Goal: Task Accomplishment & Management: Use online tool/utility

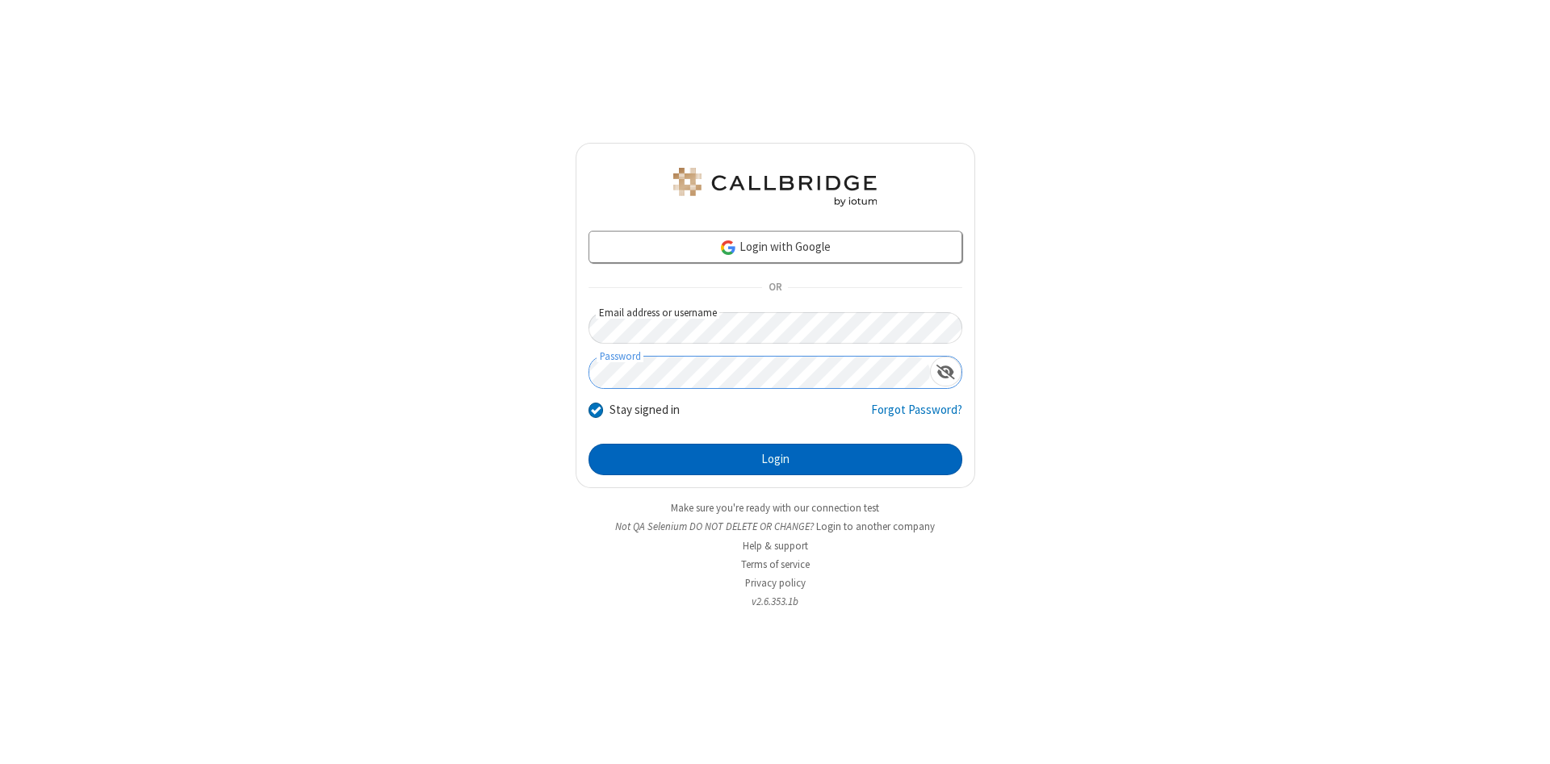
click at [775, 460] on button "Login" at bounding box center [775, 460] width 374 height 32
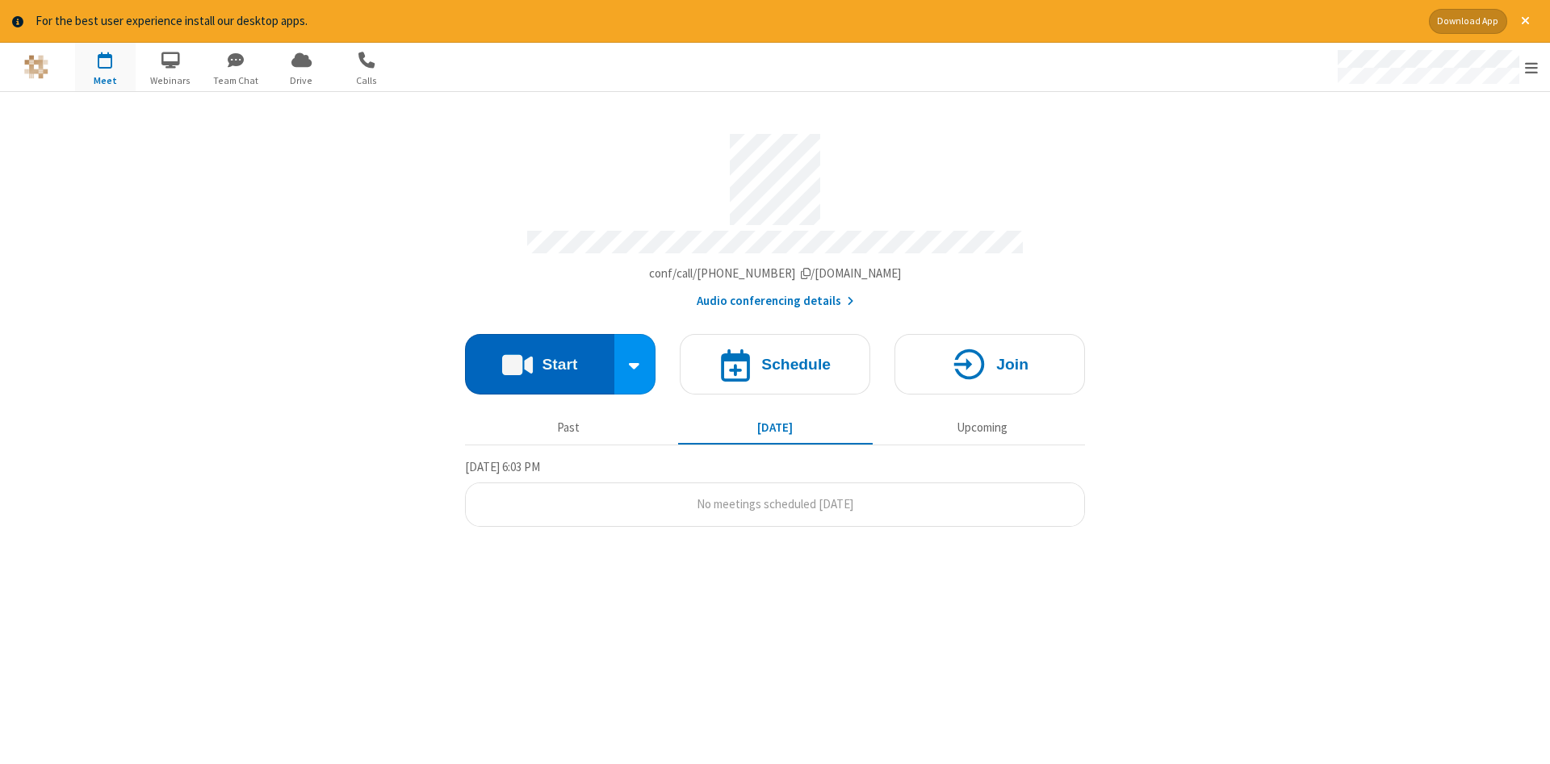
click at [539, 358] on button "Start" at bounding box center [539, 364] width 149 height 61
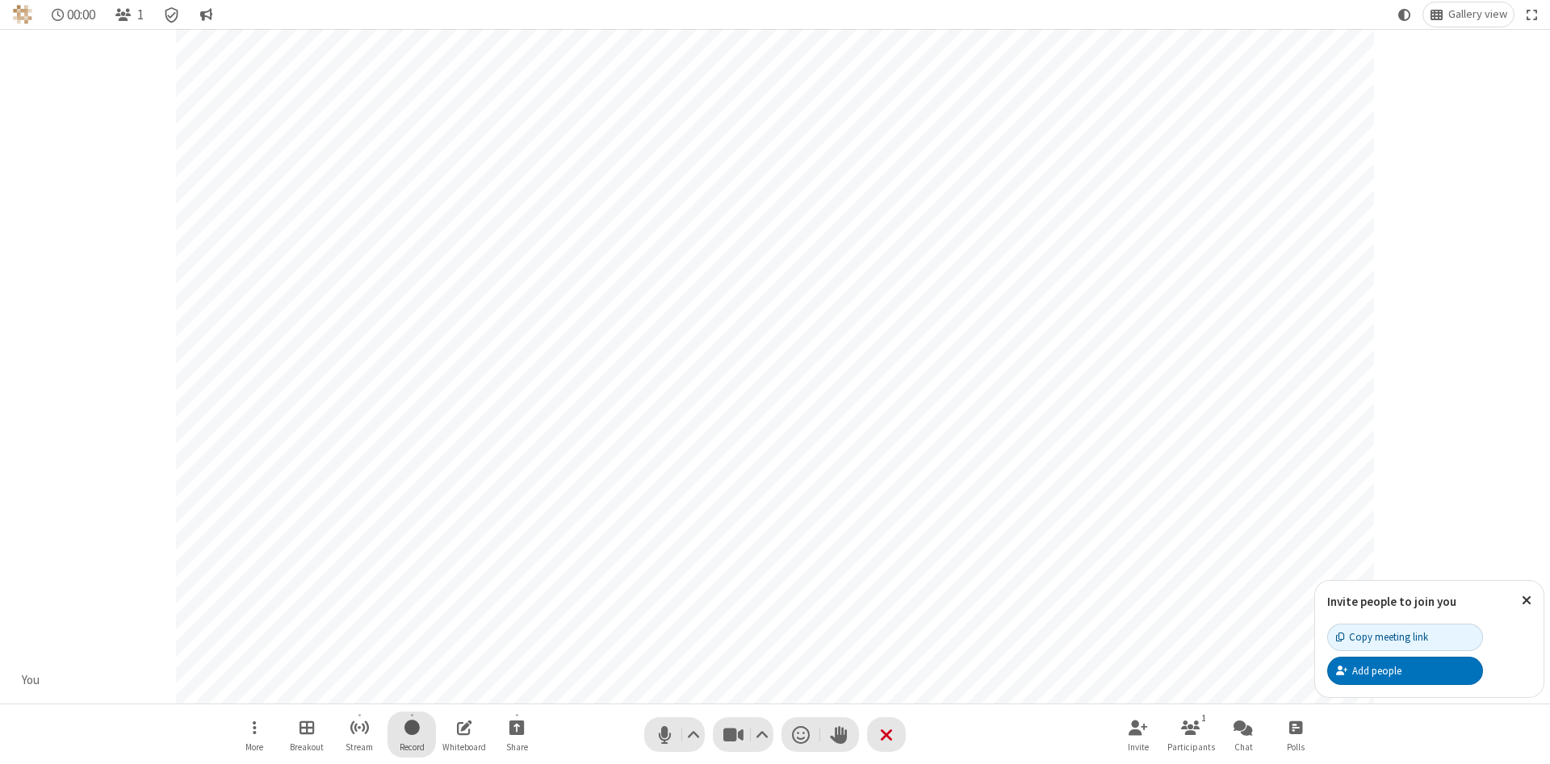
click at [412, 734] on span "Start recording" at bounding box center [411, 728] width 15 height 20
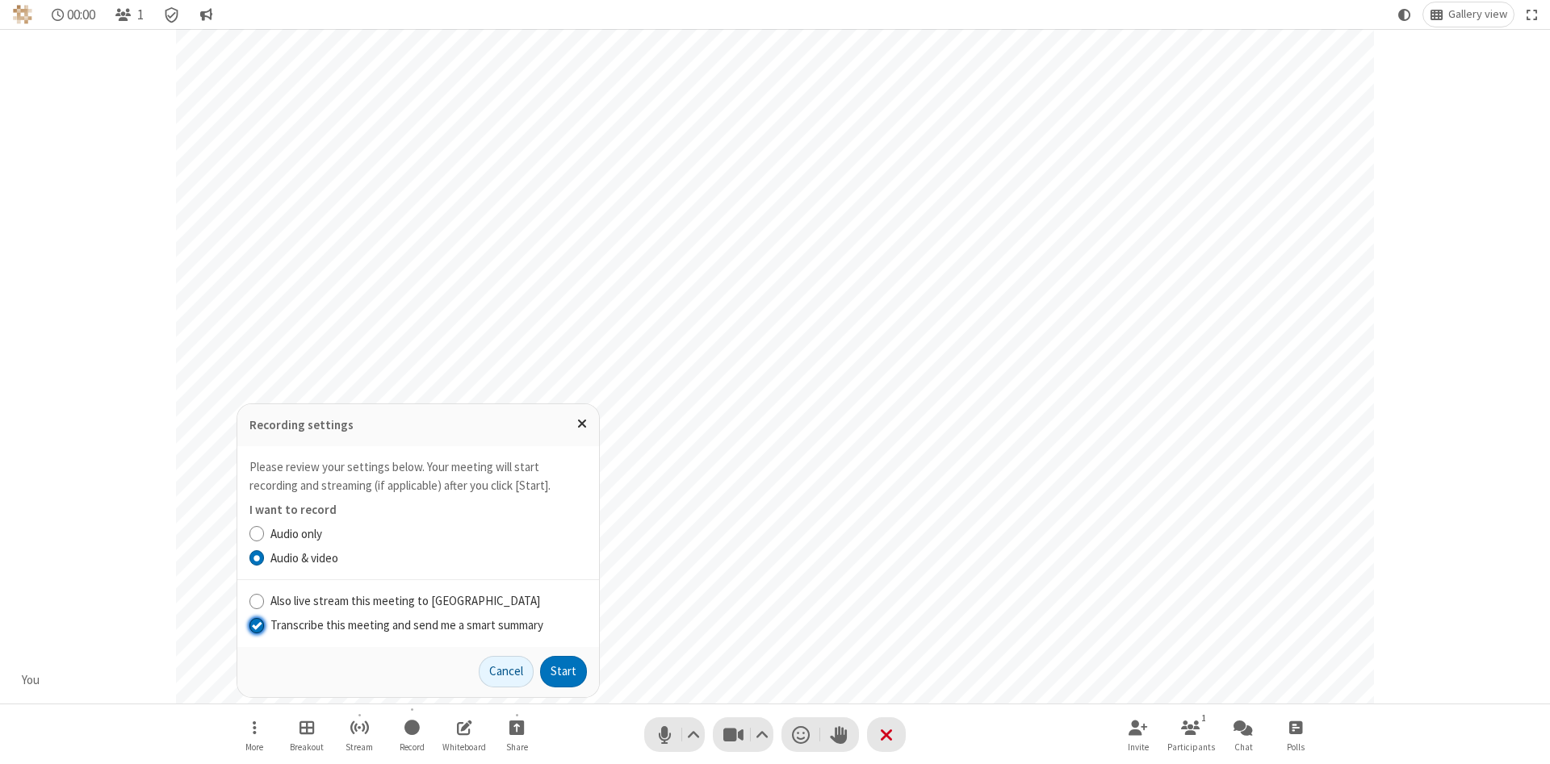
click at [256, 625] on input "Transcribe this meeting and send me a smart summary" at bounding box center [256, 625] width 15 height 17
click at [428, 558] on label "Audio & video" at bounding box center [428, 559] width 316 height 19
click at [265, 558] on input "Audio & video" at bounding box center [256, 558] width 15 height 17
click at [563, 671] on button "Start" at bounding box center [563, 672] width 47 height 32
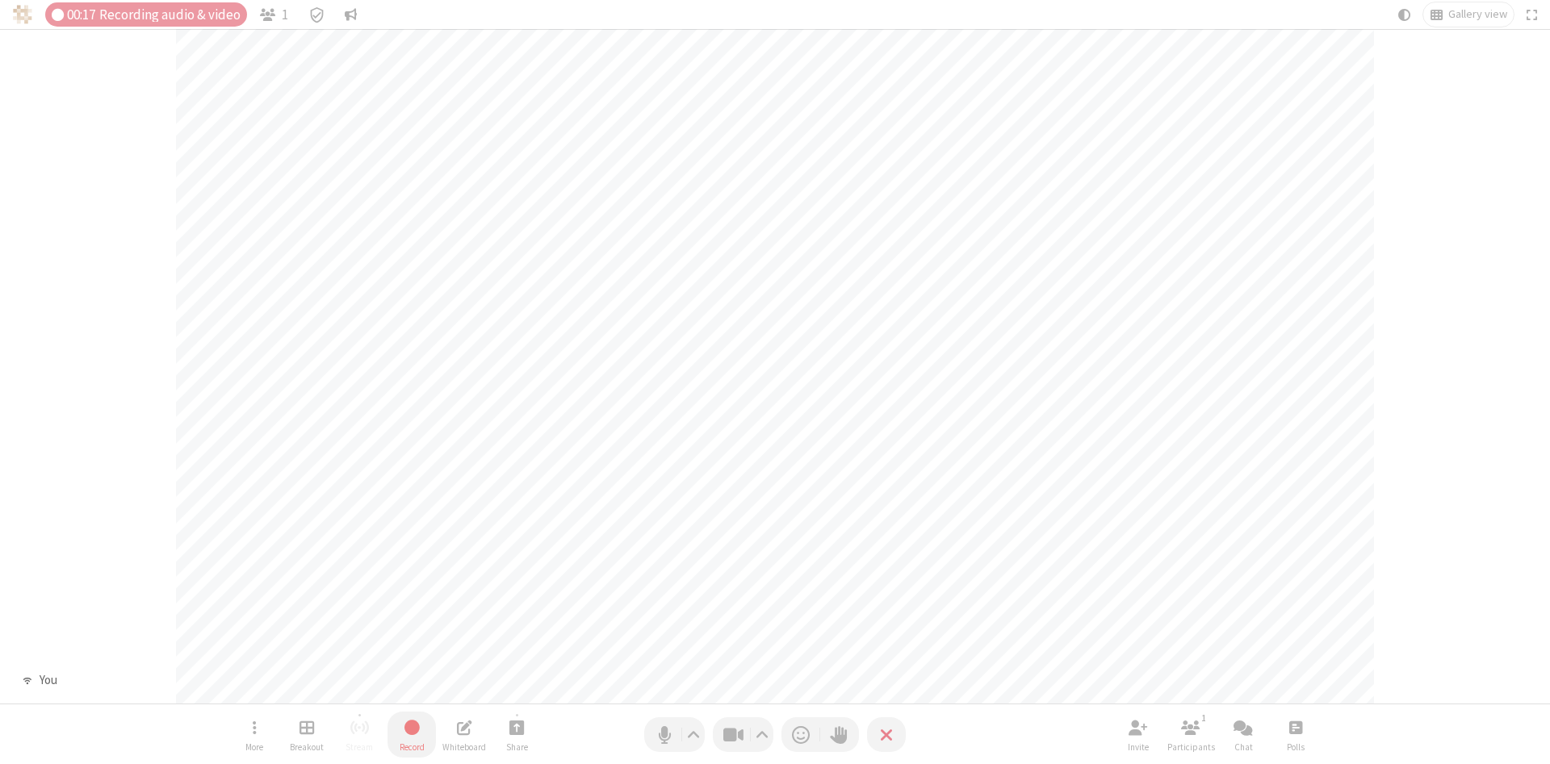
click at [412, 734] on span "Stop recording" at bounding box center [412, 728] width 19 height 20
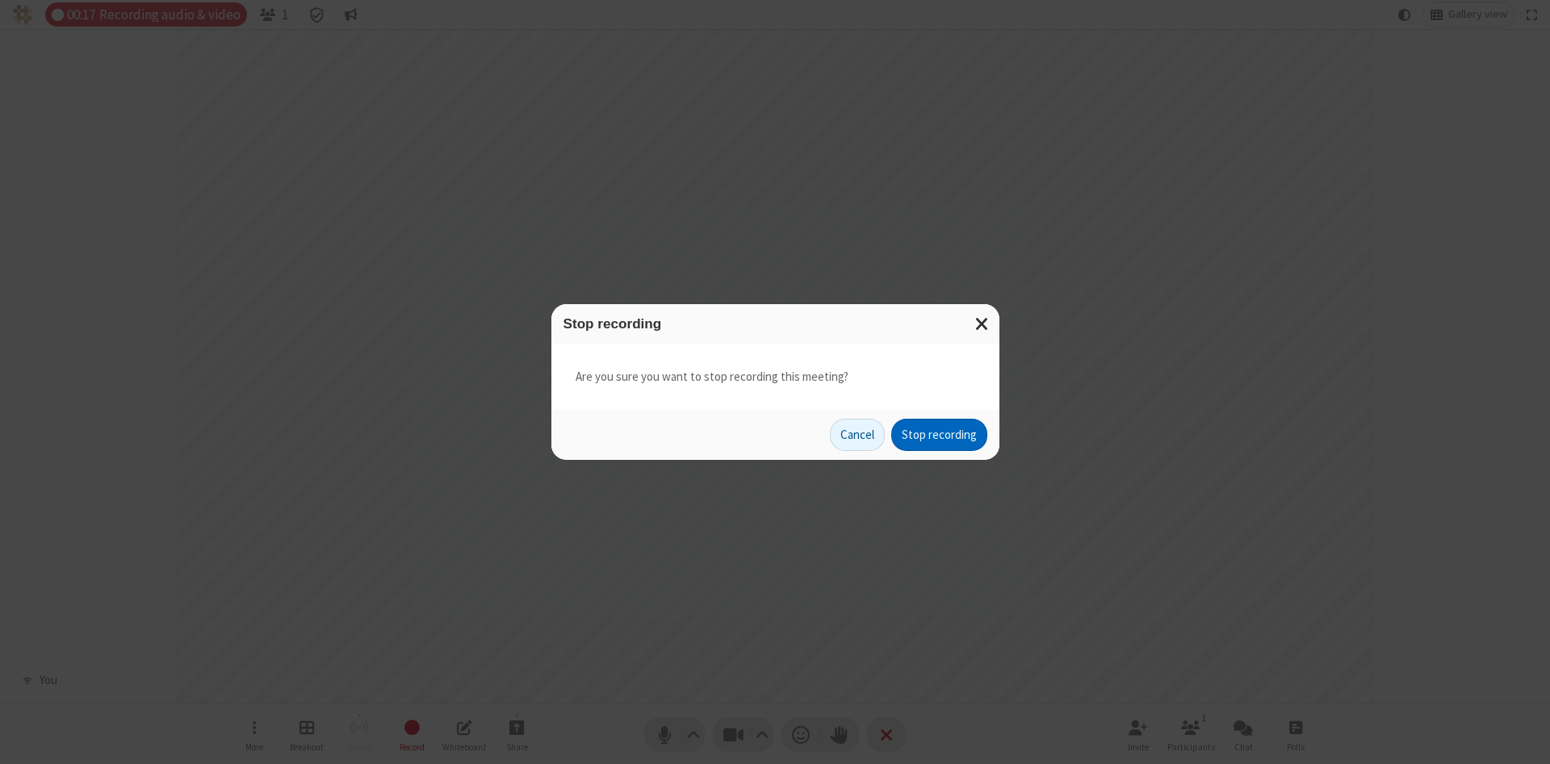
click at [939, 435] on button "Stop recording" at bounding box center [939, 435] width 96 height 32
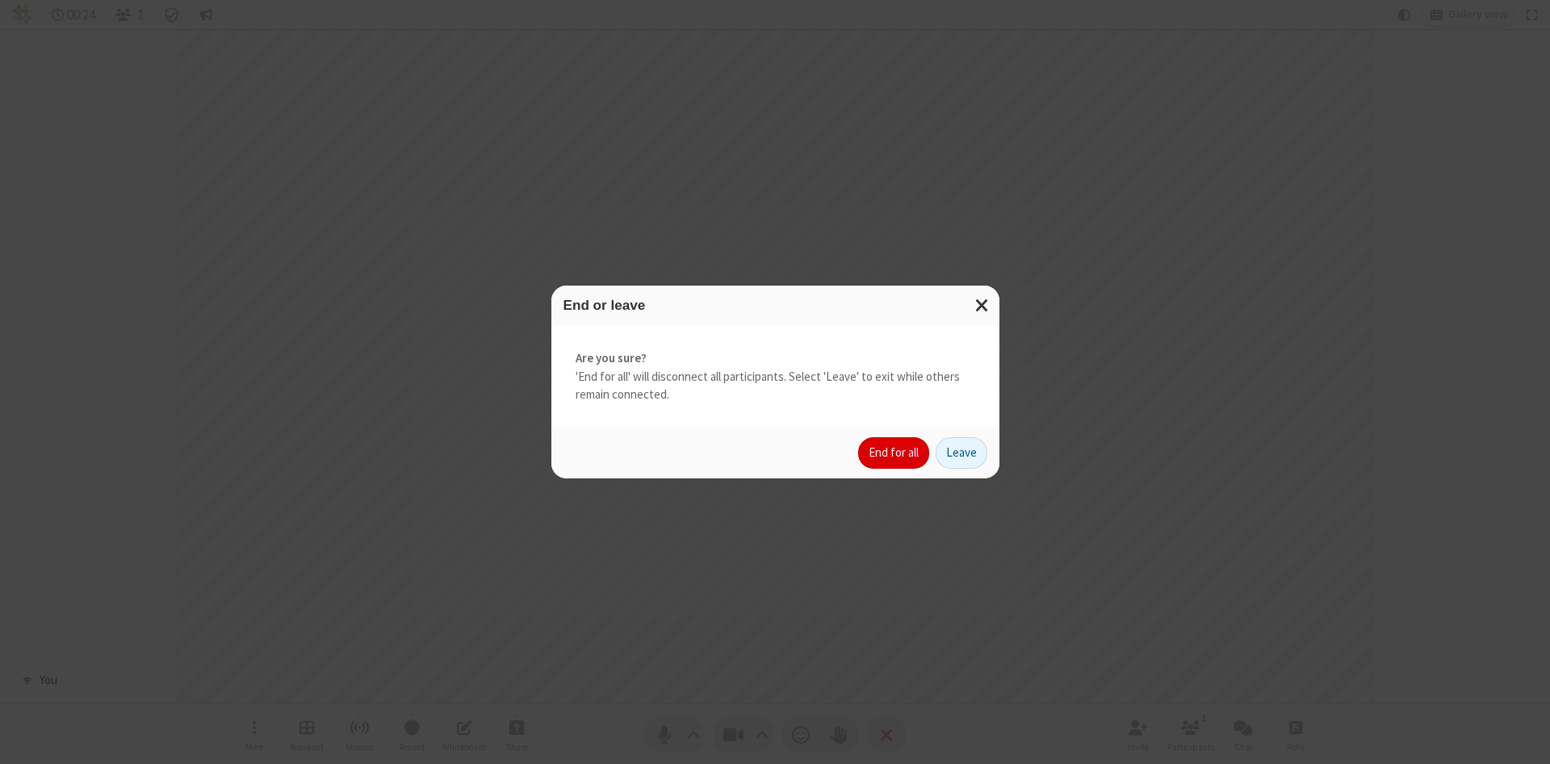
click at [894, 453] on button "End for all" at bounding box center [893, 453] width 71 height 32
